Goal: Communication & Community: Share content

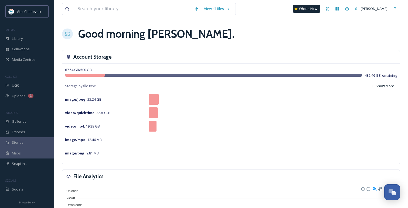
scroll to position [1753, 0]
click at [33, 86] on div "UGC" at bounding box center [27, 85] width 54 height 11
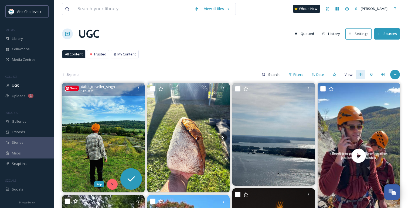
click at [111, 181] on div "Skip" at bounding box center [112, 184] width 11 height 11
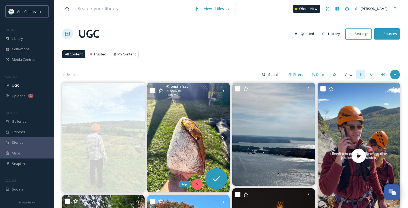
click at [198, 186] on icon at bounding box center [197, 185] width 4 height 4
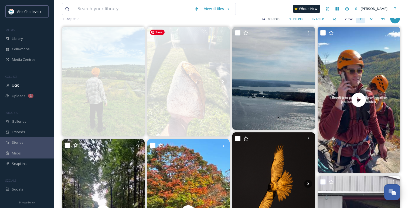
scroll to position [58, 0]
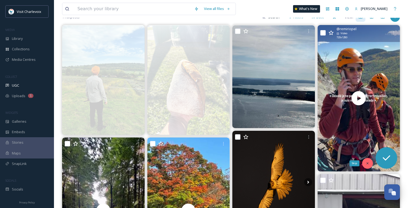
click at [366, 165] on icon at bounding box center [367, 164] width 4 height 4
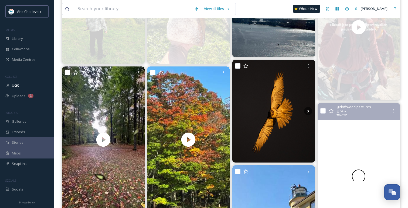
scroll to position [131, 0]
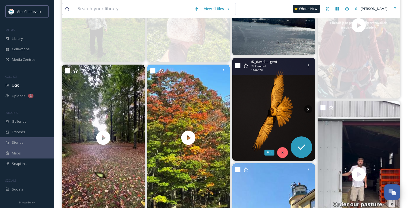
click at [283, 150] on div "Skip" at bounding box center [282, 153] width 11 height 11
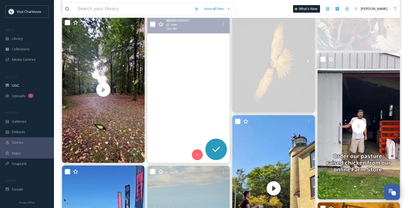
scroll to position [185, 0]
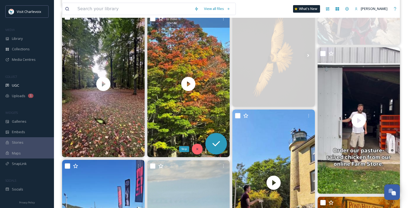
click at [195, 147] on div "Skip" at bounding box center [197, 149] width 11 height 11
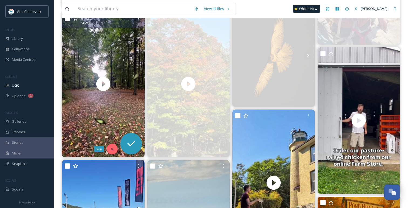
click at [114, 147] on div "Skip" at bounding box center [112, 149] width 11 height 11
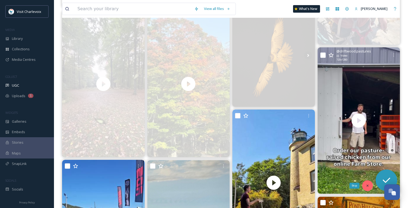
click at [366, 187] on icon at bounding box center [367, 186] width 2 height 2
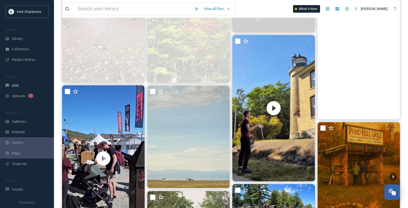
scroll to position [280, 0]
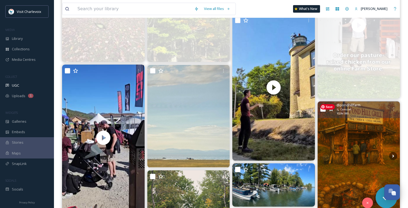
click at [366, 184] on img at bounding box center [358, 157] width 83 height 110
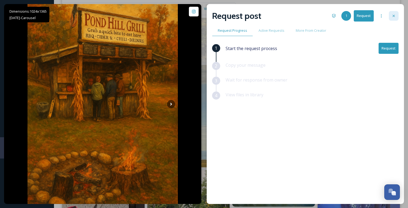
click at [394, 15] on icon at bounding box center [393, 16] width 4 height 4
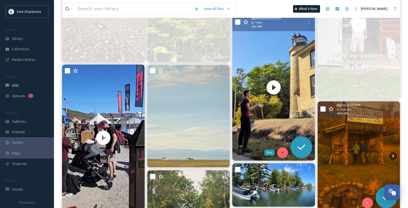
click at [278, 153] on div "Skip" at bounding box center [282, 153] width 11 height 11
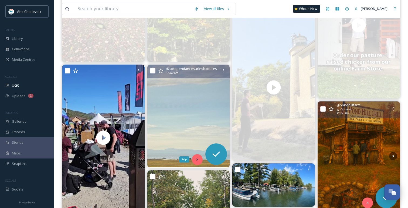
click at [196, 159] on icon at bounding box center [197, 160] width 4 height 4
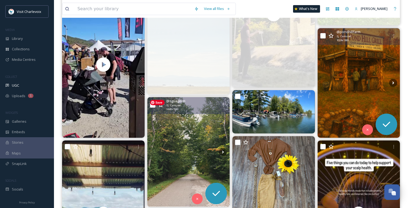
scroll to position [355, 0]
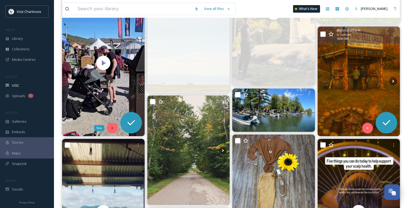
click at [111, 127] on icon at bounding box center [112, 128] width 4 height 4
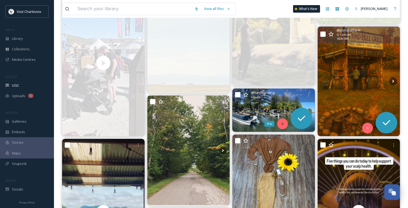
click at [284, 125] on icon at bounding box center [282, 124] width 4 height 4
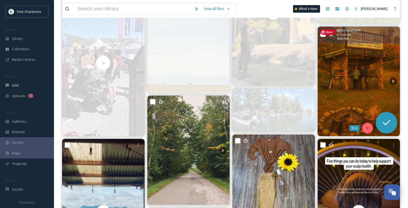
click at [367, 129] on icon at bounding box center [367, 128] width 4 height 4
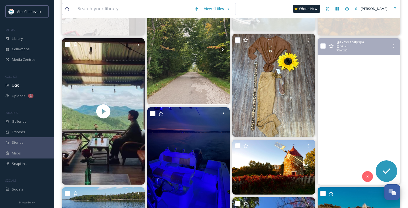
scroll to position [467, 0]
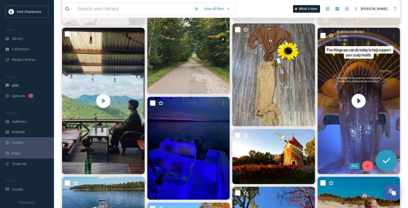
click at [367, 168] on icon at bounding box center [367, 167] width 4 height 4
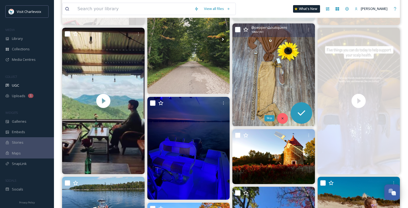
click at [280, 116] on div "Skip" at bounding box center [282, 118] width 11 height 11
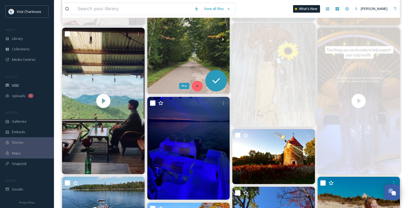
click at [199, 85] on div "Skip" at bounding box center [197, 86] width 11 height 11
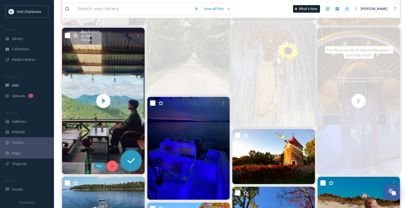
click at [112, 165] on icon at bounding box center [112, 167] width 4 height 4
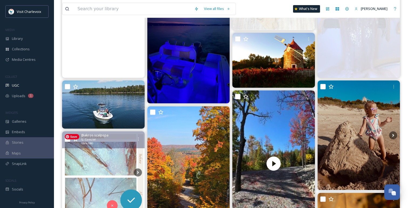
scroll to position [568, 0]
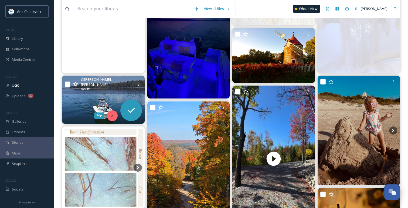
click at [111, 117] on icon at bounding box center [112, 116] width 4 height 4
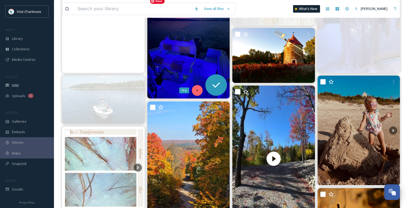
click at [198, 93] on div "Skip" at bounding box center [197, 90] width 11 height 11
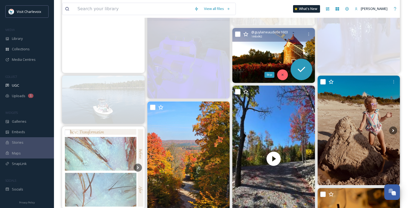
click at [280, 73] on icon at bounding box center [282, 75] width 4 height 4
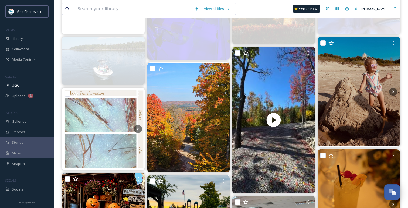
scroll to position [608, 0]
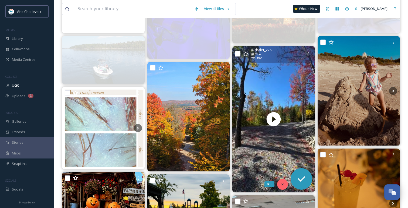
click at [285, 184] on div "Skip" at bounding box center [282, 184] width 11 height 11
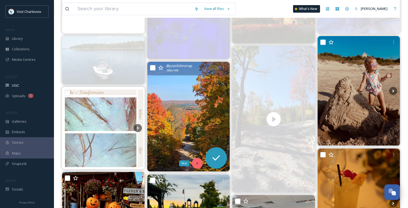
click at [199, 163] on div "Skip" at bounding box center [197, 163] width 11 height 11
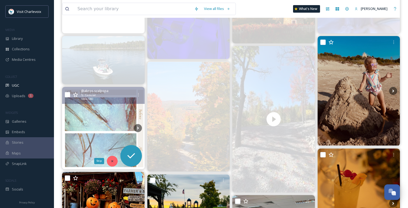
click at [113, 159] on div "Skip" at bounding box center [112, 161] width 11 height 11
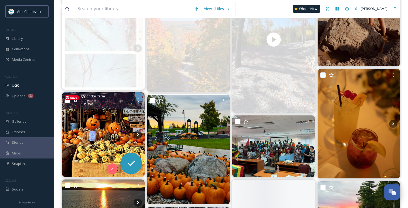
scroll to position [692, 0]
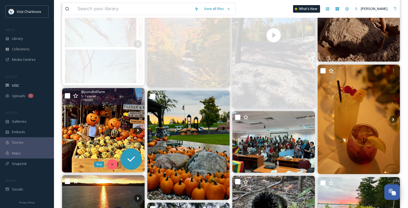
click at [114, 166] on icon at bounding box center [112, 165] width 4 height 4
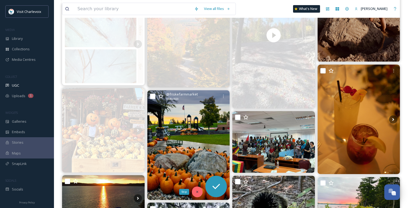
click at [196, 194] on div "Skip" at bounding box center [197, 192] width 11 height 11
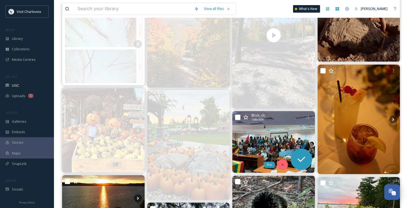
click at [283, 166] on icon at bounding box center [282, 165] width 4 height 4
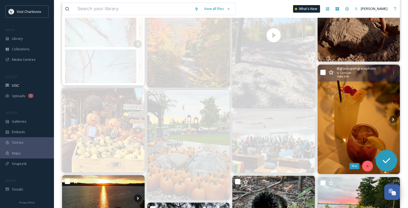
click at [371, 165] on div "Skip" at bounding box center [367, 166] width 11 height 11
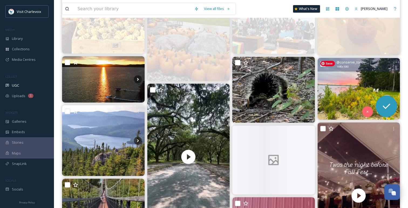
scroll to position [813, 0]
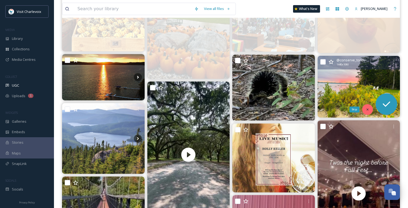
click at [364, 109] on div "Skip" at bounding box center [367, 109] width 11 height 11
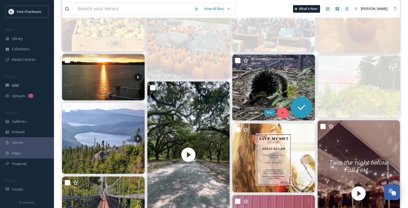
click at [279, 111] on div "Skip" at bounding box center [282, 113] width 11 height 11
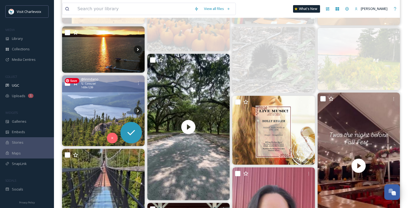
scroll to position [844, 0]
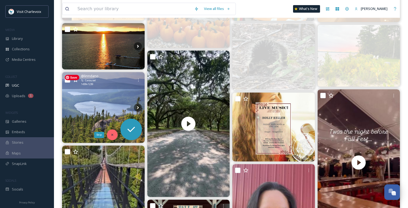
click at [116, 133] on div "Skip" at bounding box center [112, 135] width 11 height 11
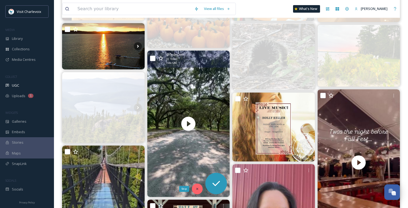
click at [194, 187] on div "Skip" at bounding box center [197, 189] width 11 height 11
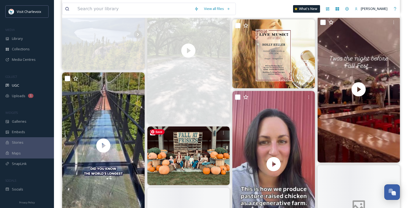
scroll to position [960, 0]
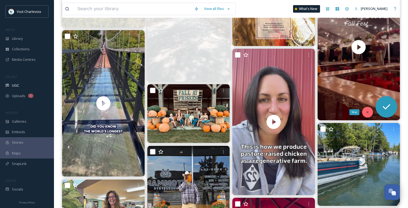
click at [366, 114] on icon at bounding box center [367, 113] width 4 height 4
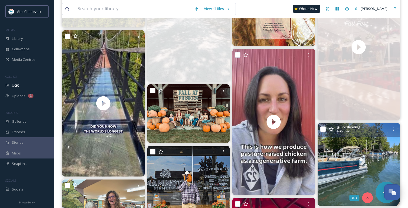
click at [367, 197] on icon at bounding box center [367, 198] width 4 height 4
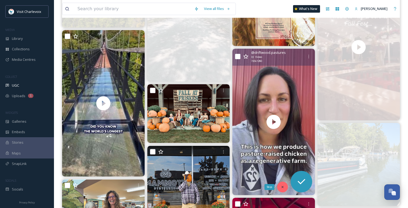
click at [279, 188] on div "Skip" at bounding box center [282, 187] width 11 height 11
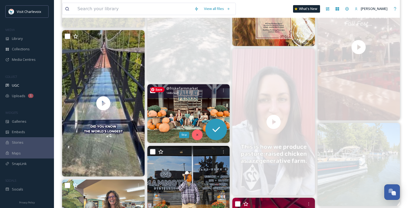
click at [196, 134] on icon at bounding box center [197, 135] width 4 height 4
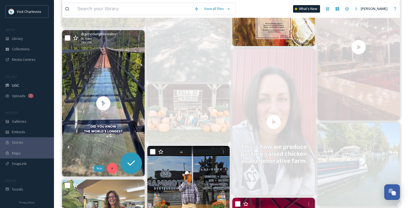
click at [113, 167] on div "Skip" at bounding box center [112, 168] width 11 height 11
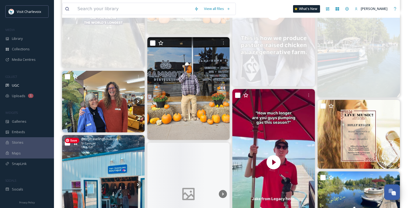
scroll to position [1075, 0]
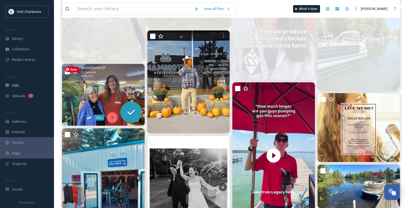
click at [111, 117] on icon at bounding box center [112, 118] width 4 height 4
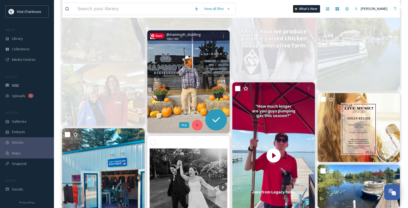
click at [198, 126] on icon at bounding box center [197, 126] width 4 height 4
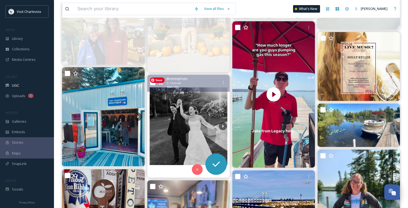
scroll to position [1150, 0]
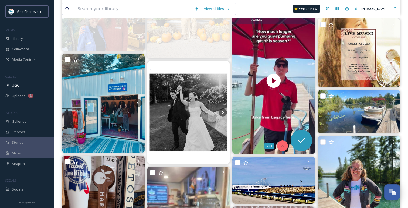
click at [285, 148] on div "Skip" at bounding box center [282, 146] width 11 height 11
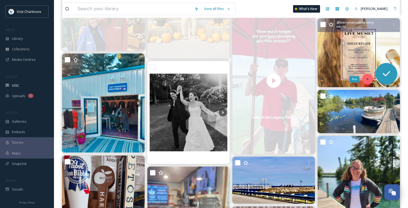
click at [369, 80] on icon at bounding box center [367, 79] width 4 height 4
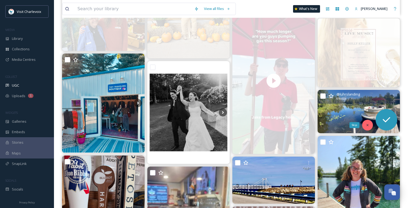
click at [367, 125] on icon at bounding box center [367, 125] width 2 height 2
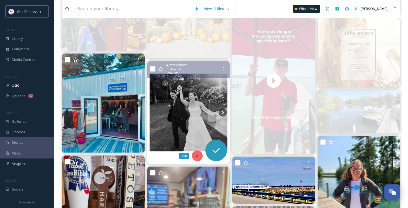
click at [195, 155] on div "Skip" at bounding box center [197, 156] width 11 height 11
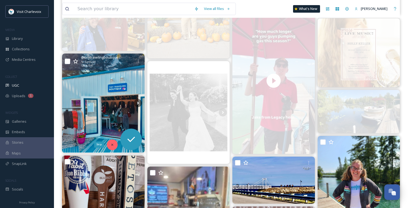
click at [112, 146] on icon at bounding box center [112, 145] width 4 height 4
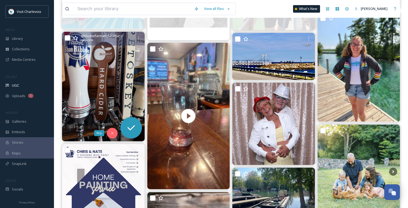
scroll to position [1275, 0]
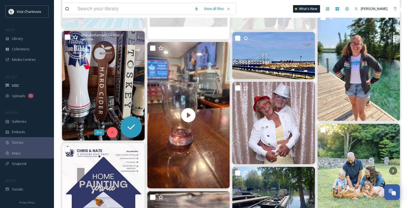
click at [114, 132] on div "Skip" at bounding box center [112, 132] width 11 height 11
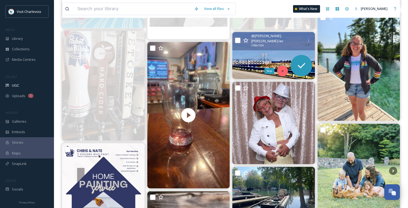
click at [282, 70] on icon at bounding box center [282, 71] width 4 height 4
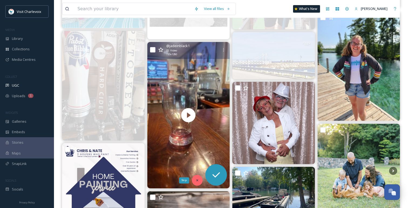
click at [198, 183] on div "Skip" at bounding box center [197, 180] width 11 height 11
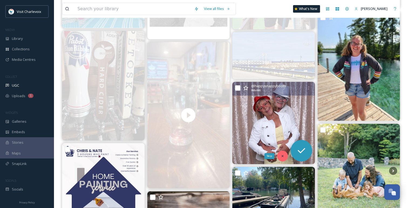
click at [280, 157] on icon at bounding box center [282, 157] width 4 height 4
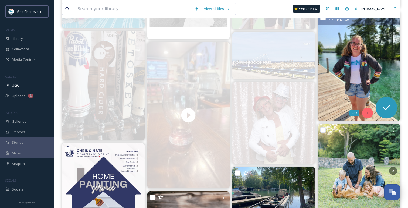
click at [366, 110] on div "Skip" at bounding box center [367, 113] width 11 height 11
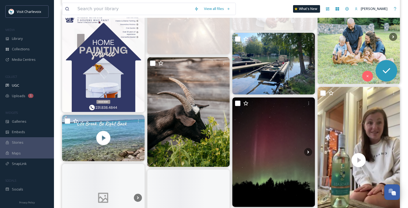
scroll to position [1420, 0]
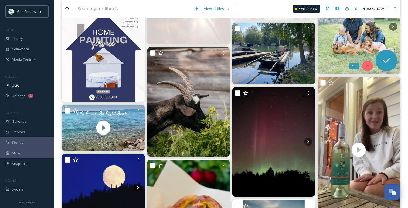
click at [364, 62] on div "Skip" at bounding box center [367, 66] width 11 height 11
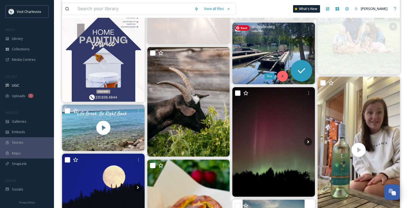
click at [281, 76] on icon at bounding box center [282, 76] width 4 height 4
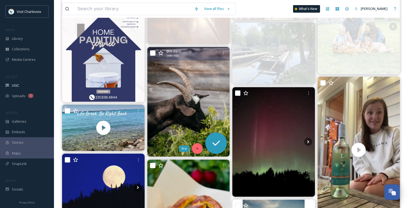
click at [196, 147] on div "Skip" at bounding box center [197, 148] width 11 height 11
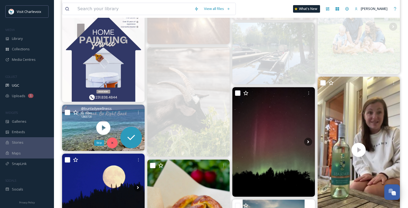
click at [115, 143] on div "Skip" at bounding box center [112, 143] width 11 height 11
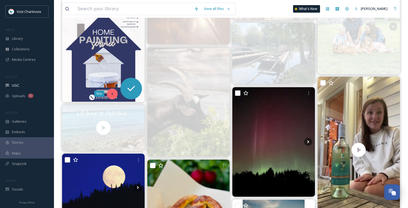
click at [114, 92] on icon at bounding box center [112, 94] width 4 height 4
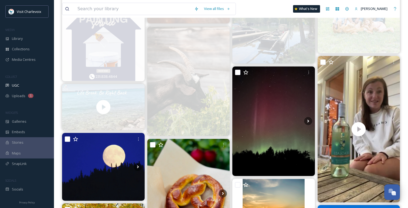
scroll to position [1441, 0]
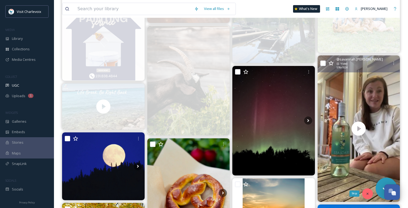
click at [366, 193] on icon at bounding box center [367, 194] width 4 height 4
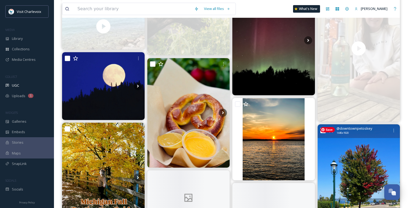
scroll to position [1533, 0]
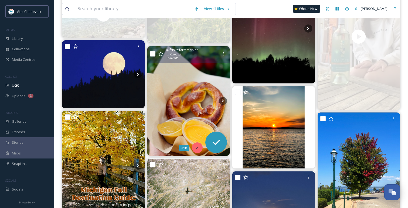
click at [199, 148] on icon at bounding box center [197, 148] width 4 height 4
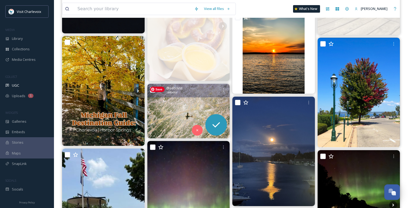
scroll to position [1617, 0]
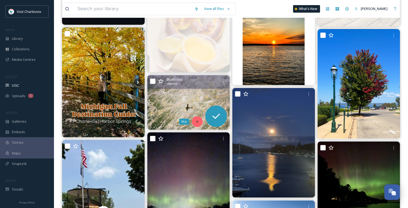
click at [196, 124] on div "Skip" at bounding box center [197, 122] width 11 height 11
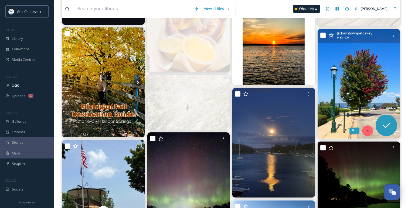
click at [368, 132] on icon at bounding box center [367, 131] width 4 height 4
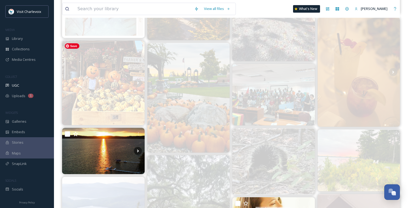
scroll to position [746, 0]
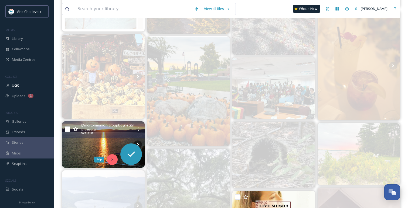
click at [114, 158] on icon at bounding box center [112, 160] width 4 height 4
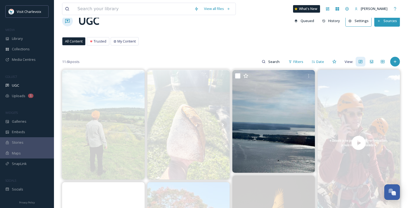
scroll to position [0, 0]
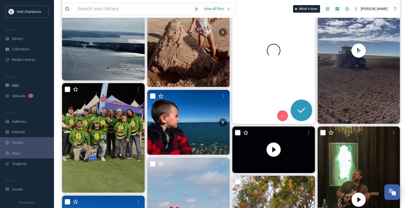
scroll to position [119, 0]
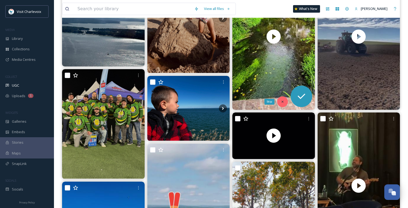
click at [281, 99] on div "Skip" at bounding box center [282, 102] width 11 height 11
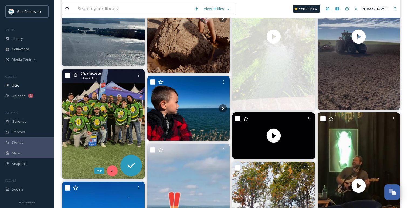
click at [109, 170] on div "Skip" at bounding box center [112, 171] width 11 height 11
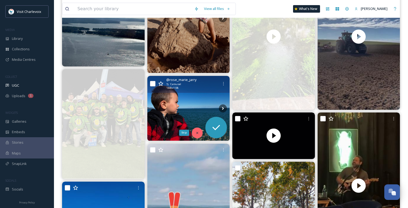
click at [198, 134] on icon at bounding box center [197, 133] width 2 height 2
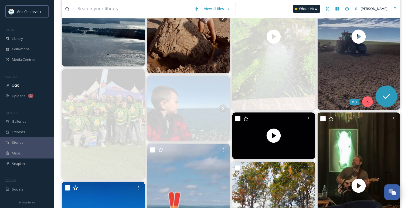
click at [367, 99] on div "Skip" at bounding box center [367, 102] width 11 height 11
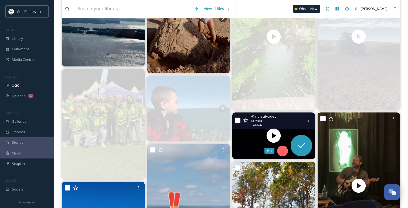
click at [278, 153] on div "Skip" at bounding box center [282, 151] width 11 height 11
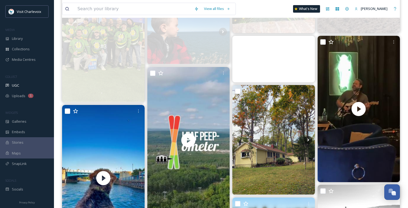
scroll to position [205, 0]
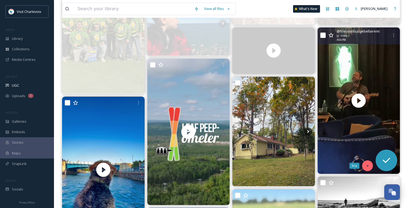
click at [367, 166] on icon at bounding box center [367, 166] width 4 height 4
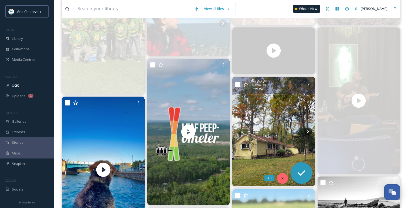
click at [283, 179] on icon at bounding box center [282, 179] width 4 height 4
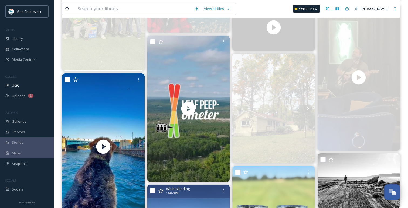
scroll to position [231, 0]
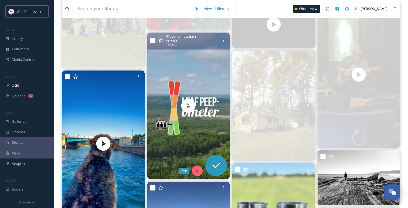
click at [198, 171] on icon at bounding box center [197, 171] width 4 height 4
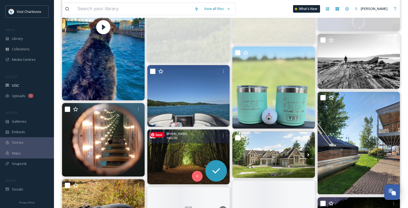
scroll to position [353, 0]
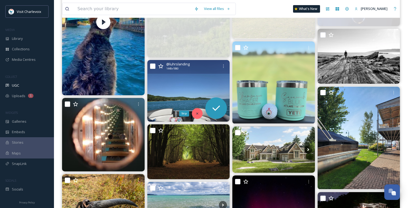
click at [198, 111] on div "Skip" at bounding box center [197, 113] width 11 height 11
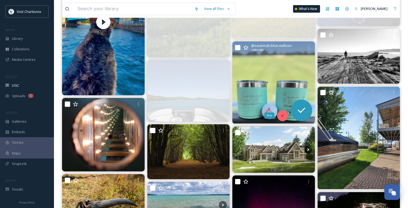
click at [281, 113] on div "Skip" at bounding box center [282, 116] width 11 height 11
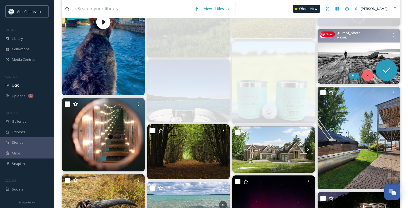
click at [367, 77] on icon at bounding box center [367, 76] width 4 height 4
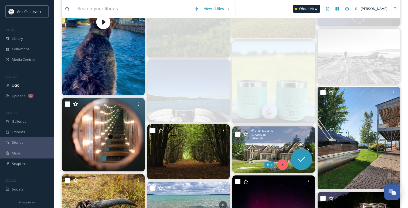
click at [281, 168] on div "Skip" at bounding box center [282, 165] width 11 height 11
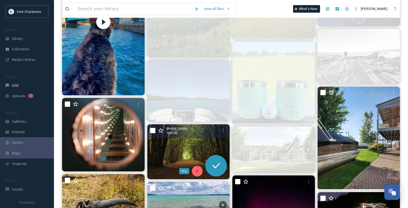
click at [199, 172] on div "Skip" at bounding box center [197, 171] width 11 height 11
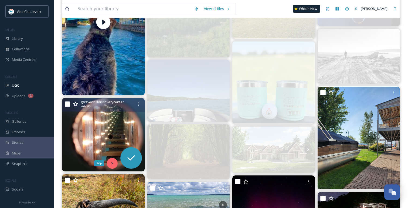
click at [113, 162] on icon at bounding box center [112, 164] width 4 height 4
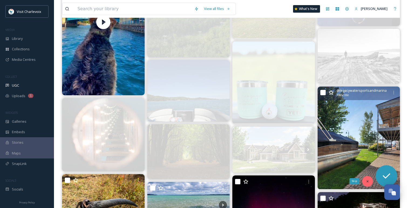
click at [369, 180] on icon at bounding box center [367, 182] width 4 height 4
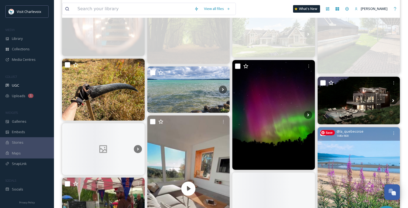
scroll to position [472, 0]
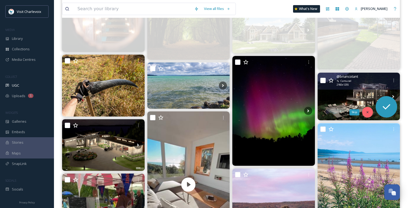
click at [371, 113] on div "Skip" at bounding box center [367, 112] width 11 height 11
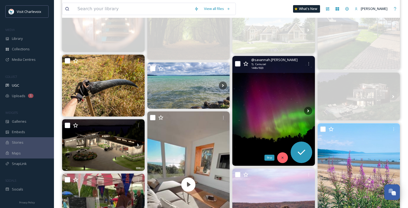
click at [281, 158] on icon at bounding box center [282, 158] width 4 height 4
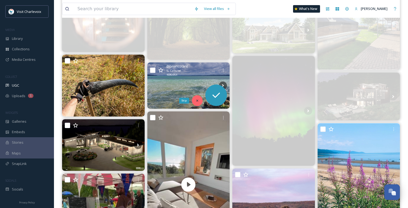
click at [197, 98] on div "Skip" at bounding box center [197, 100] width 11 height 11
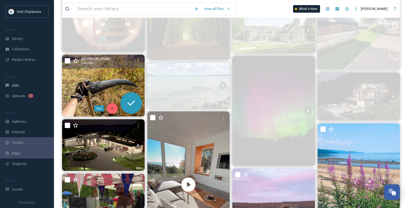
click at [113, 108] on icon at bounding box center [112, 109] width 4 height 4
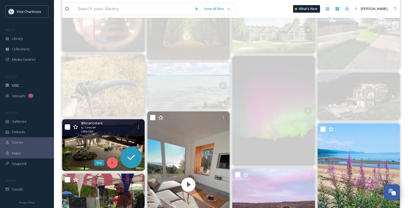
click at [113, 164] on icon at bounding box center [112, 163] width 2 height 2
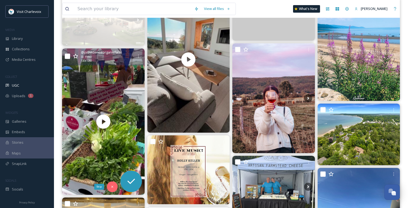
scroll to position [598, 0]
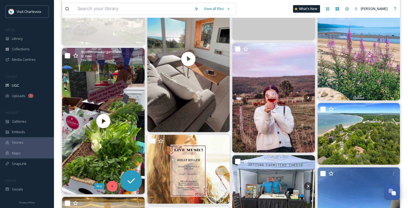
click at [112, 190] on div "Skip" at bounding box center [112, 186] width 11 height 11
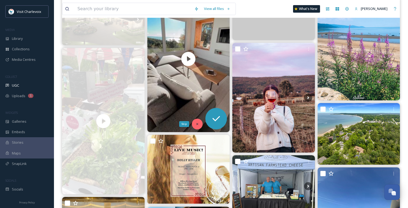
click at [197, 122] on icon at bounding box center [197, 124] width 4 height 4
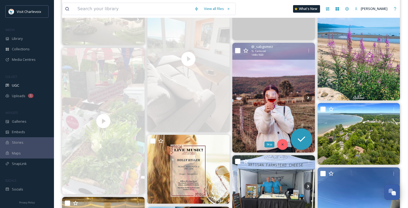
click at [281, 144] on icon at bounding box center [282, 145] width 4 height 4
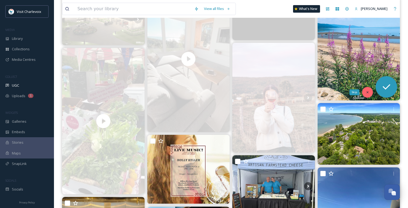
click at [368, 94] on icon at bounding box center [367, 93] width 4 height 4
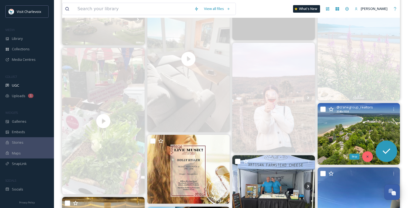
click at [367, 156] on icon at bounding box center [367, 157] width 4 height 4
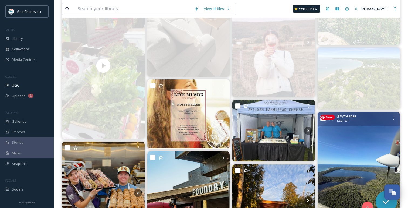
scroll to position [667, 0]
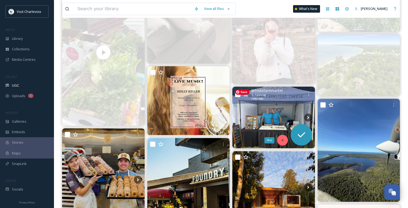
click at [284, 139] on icon at bounding box center [282, 141] width 4 height 4
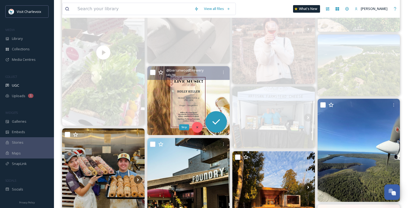
click at [197, 129] on div "Skip" at bounding box center [197, 127] width 11 height 11
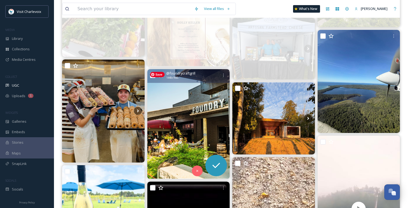
scroll to position [738, 0]
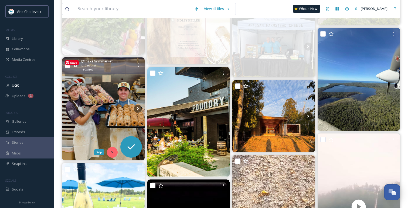
click at [113, 152] on icon at bounding box center [112, 153] width 4 height 4
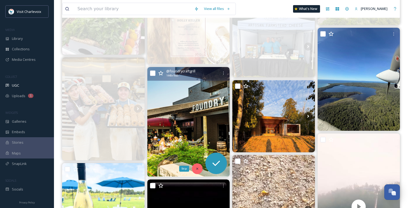
click at [196, 169] on icon at bounding box center [197, 169] width 4 height 4
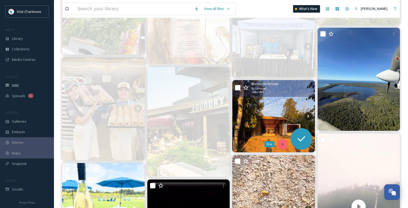
click at [283, 142] on div "Skip" at bounding box center [282, 144] width 11 height 11
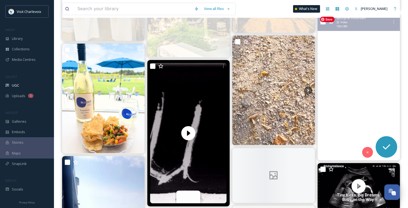
scroll to position [866, 0]
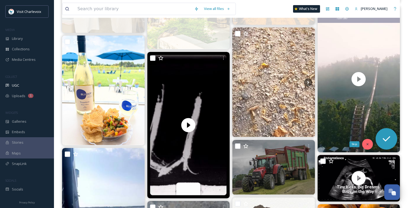
click at [368, 144] on icon at bounding box center [367, 145] width 4 height 4
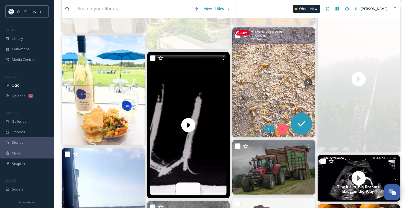
click at [283, 128] on icon at bounding box center [282, 130] width 4 height 4
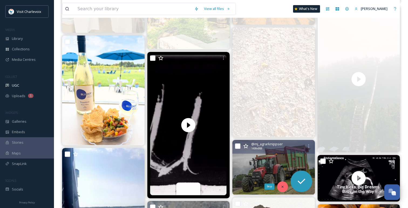
click at [283, 189] on icon at bounding box center [282, 187] width 4 height 4
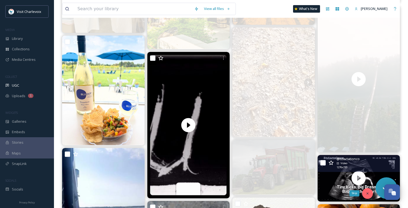
click at [366, 193] on icon at bounding box center [367, 194] width 4 height 4
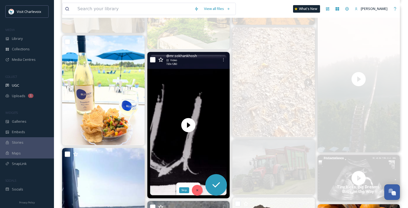
click at [201, 191] on div "Skip" at bounding box center [197, 190] width 11 height 11
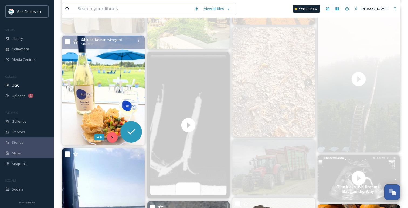
click at [113, 133] on div "Skip" at bounding box center [112, 137] width 11 height 11
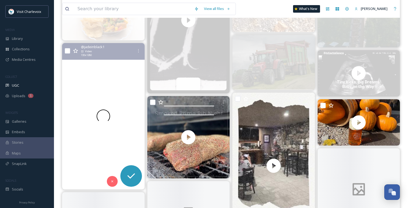
scroll to position [992, 0]
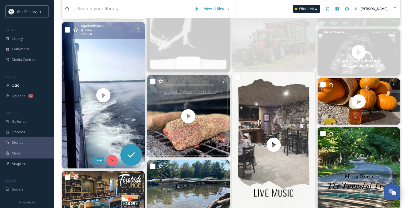
click at [114, 159] on div "Skip" at bounding box center [112, 160] width 11 height 11
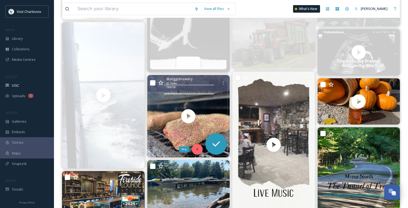
click at [198, 152] on div "Skip" at bounding box center [197, 149] width 11 height 11
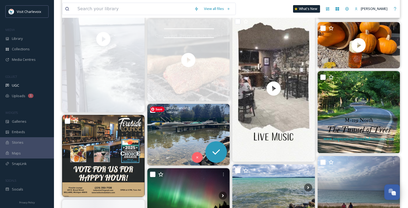
scroll to position [1060, 0]
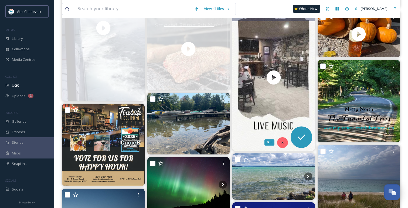
click at [281, 145] on div "Skip" at bounding box center [282, 143] width 11 height 11
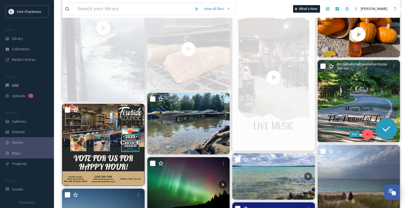
click at [368, 137] on div "Skip" at bounding box center [367, 134] width 11 height 11
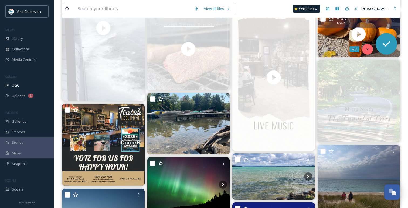
click at [369, 51] on div "Skip" at bounding box center [367, 49] width 11 height 11
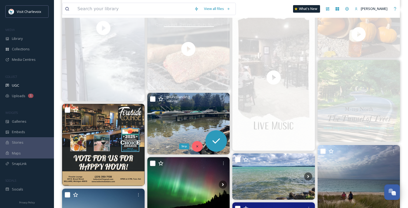
click at [198, 149] on div "Skip" at bounding box center [197, 146] width 11 height 11
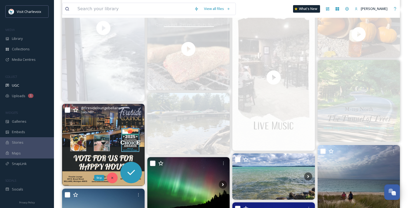
click at [112, 176] on div "Skip" at bounding box center [112, 178] width 11 height 11
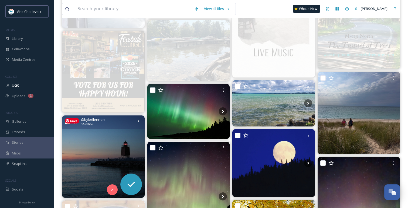
scroll to position [1133, 0]
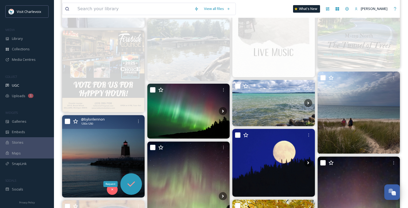
click at [130, 186] on icon at bounding box center [131, 184] width 8 height 5
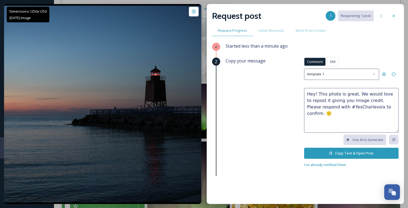
click at [345, 155] on button "Copy Text & Open Post" at bounding box center [351, 153] width 94 height 11
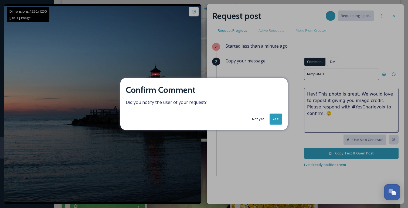
click at [272, 118] on button "Yes!" at bounding box center [275, 119] width 13 height 11
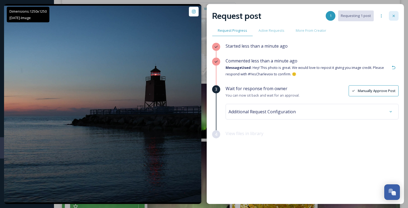
click at [392, 15] on icon at bounding box center [393, 16] width 4 height 4
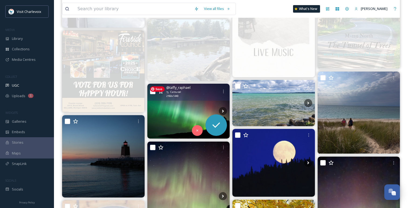
click at [201, 106] on img at bounding box center [188, 111] width 83 height 55
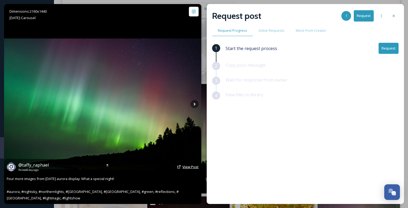
click at [189, 166] on span "View Post" at bounding box center [190, 167] width 16 height 5
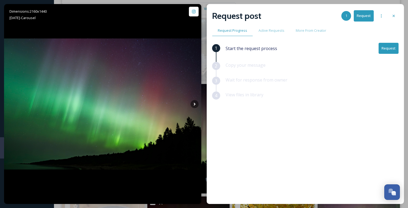
click at [392, 50] on button "Request" at bounding box center [388, 48] width 20 height 11
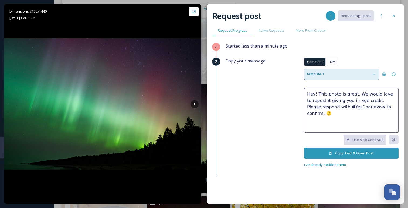
click at [335, 74] on div "template 1" at bounding box center [341, 74] width 75 height 11
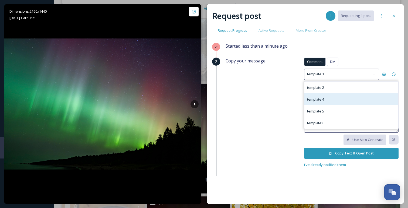
click at [329, 100] on div "template 4" at bounding box center [351, 100] width 94 height 12
type textarea "We love this photo! We'd like to use it in our social media materials to show o…"
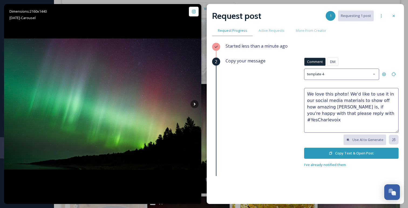
click at [332, 156] on button "Copy Text & Open Post" at bounding box center [351, 153] width 94 height 11
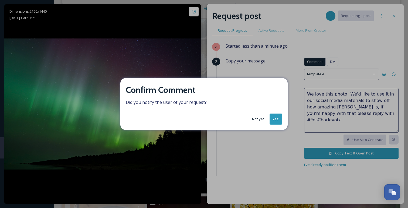
click at [277, 123] on button "Yes!" at bounding box center [275, 119] width 13 height 11
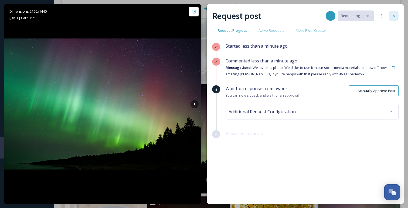
click at [395, 16] on icon at bounding box center [393, 16] width 4 height 4
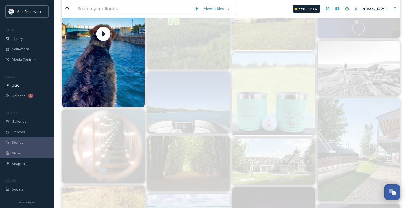
scroll to position [314, 0]
